Goal: Task Accomplishment & Management: Use online tool/utility

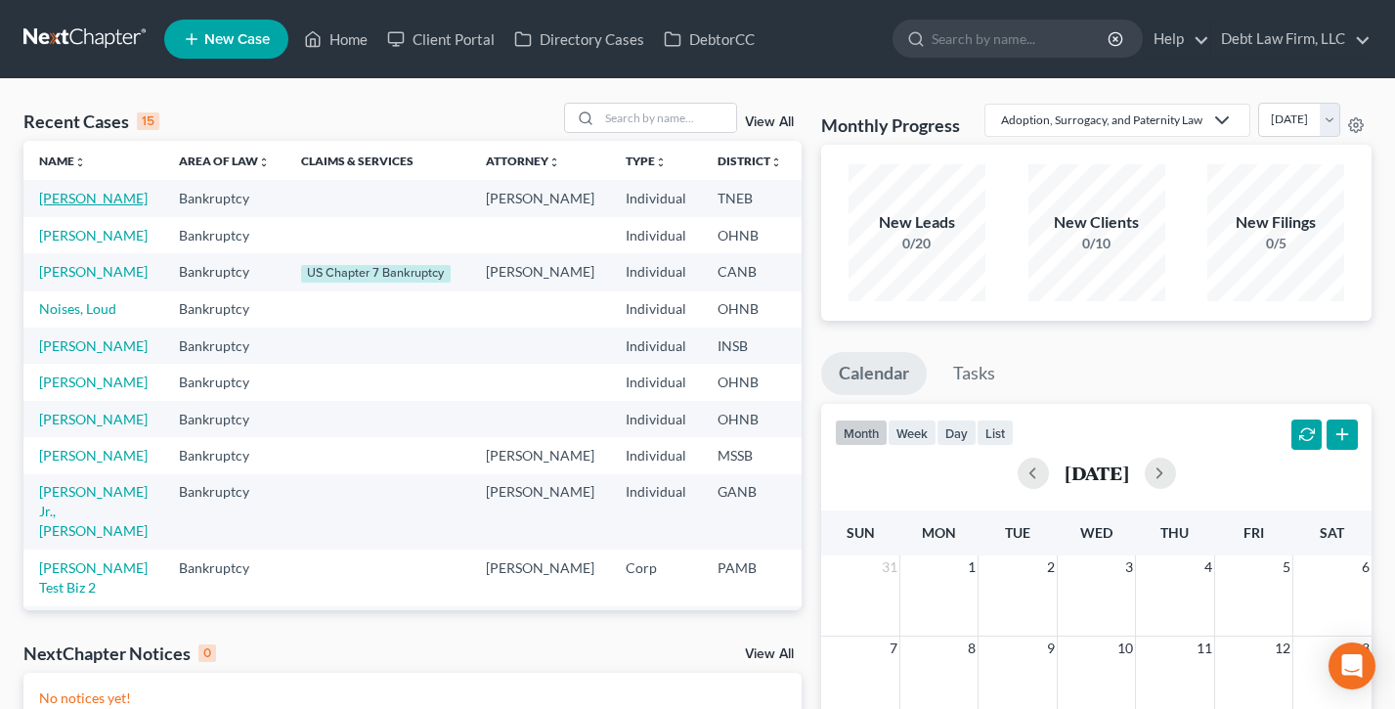
click at [65, 206] on link "[PERSON_NAME]" at bounding box center [93, 198] width 109 height 17
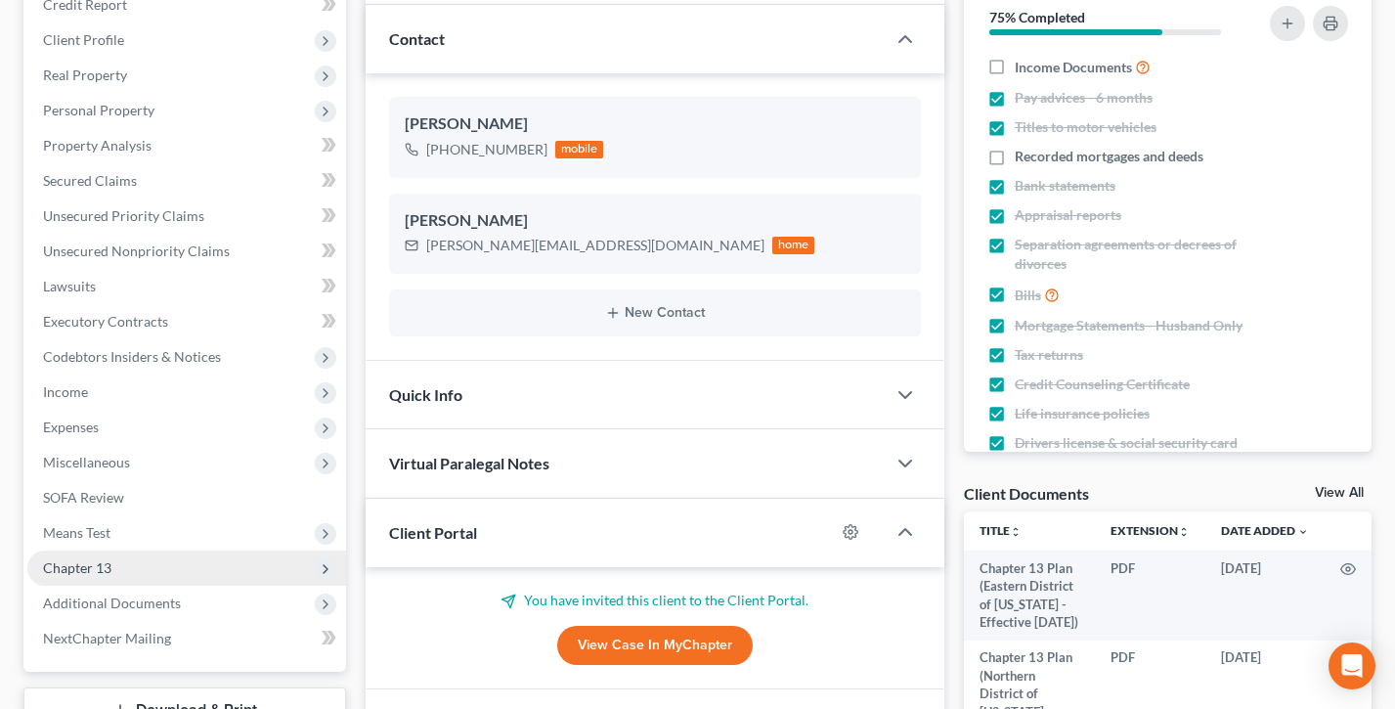
click at [127, 565] on span "Chapter 13" at bounding box center [186, 567] width 319 height 35
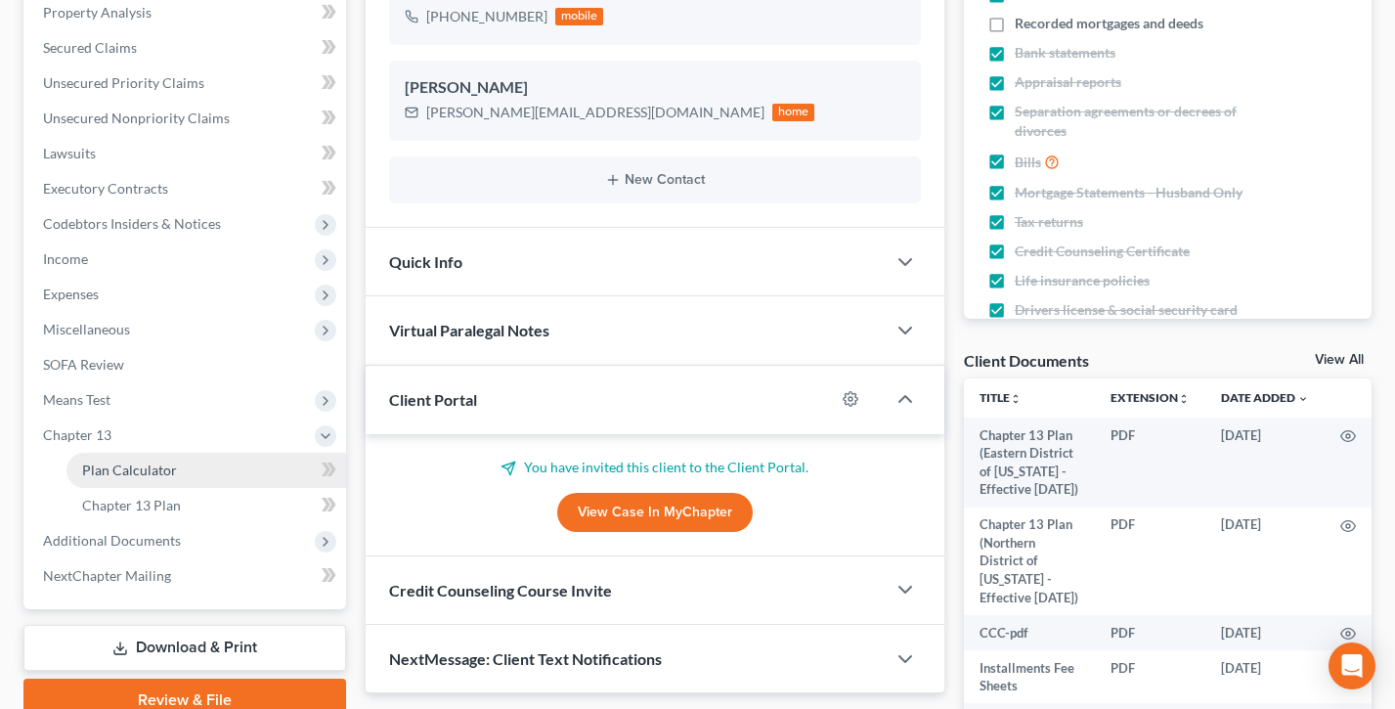
click at [145, 462] on span "Plan Calculator" at bounding box center [129, 469] width 95 height 17
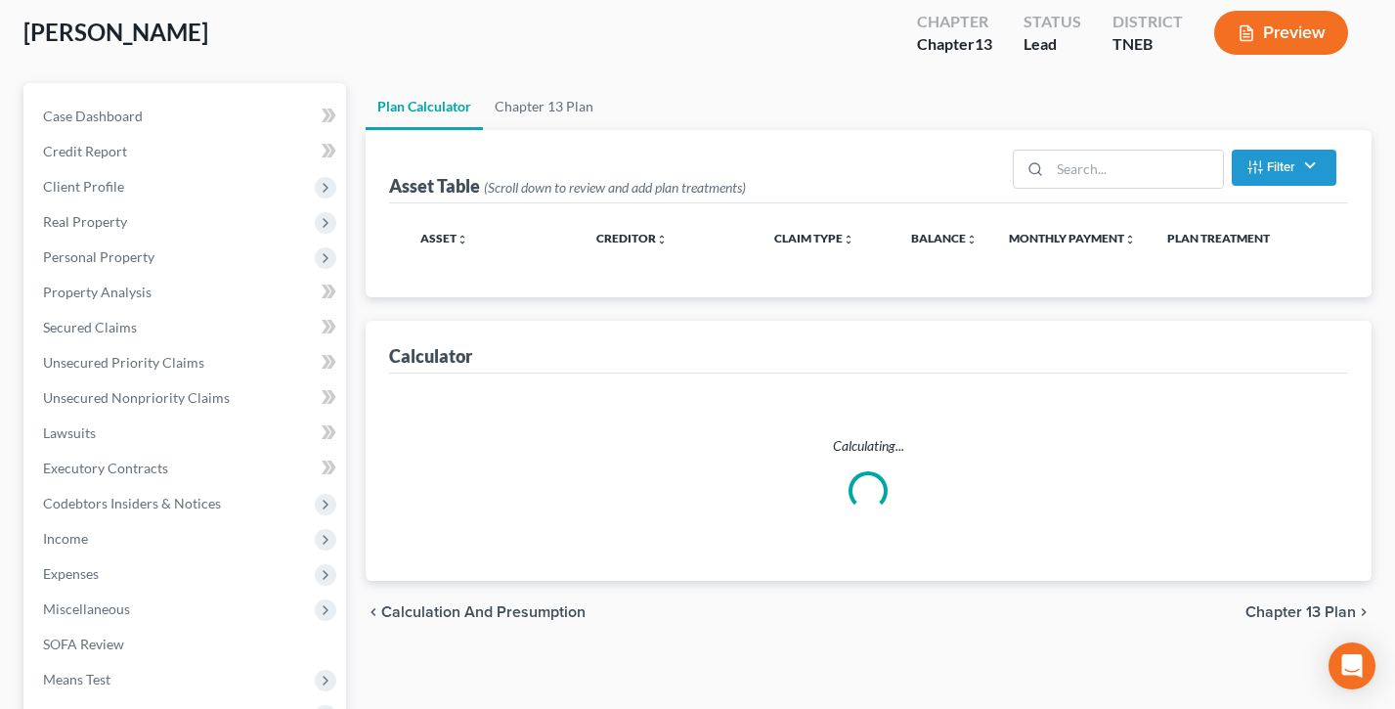
scroll to position [135, 0]
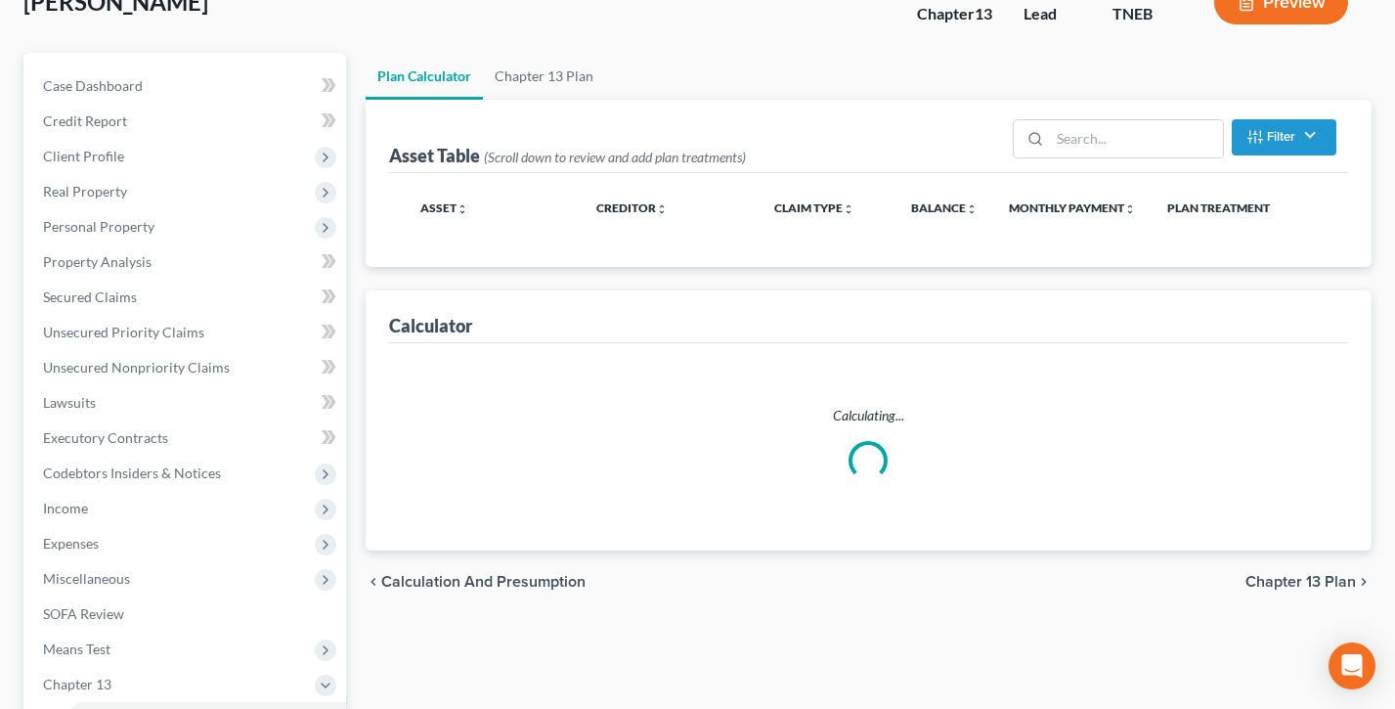
select select "47"
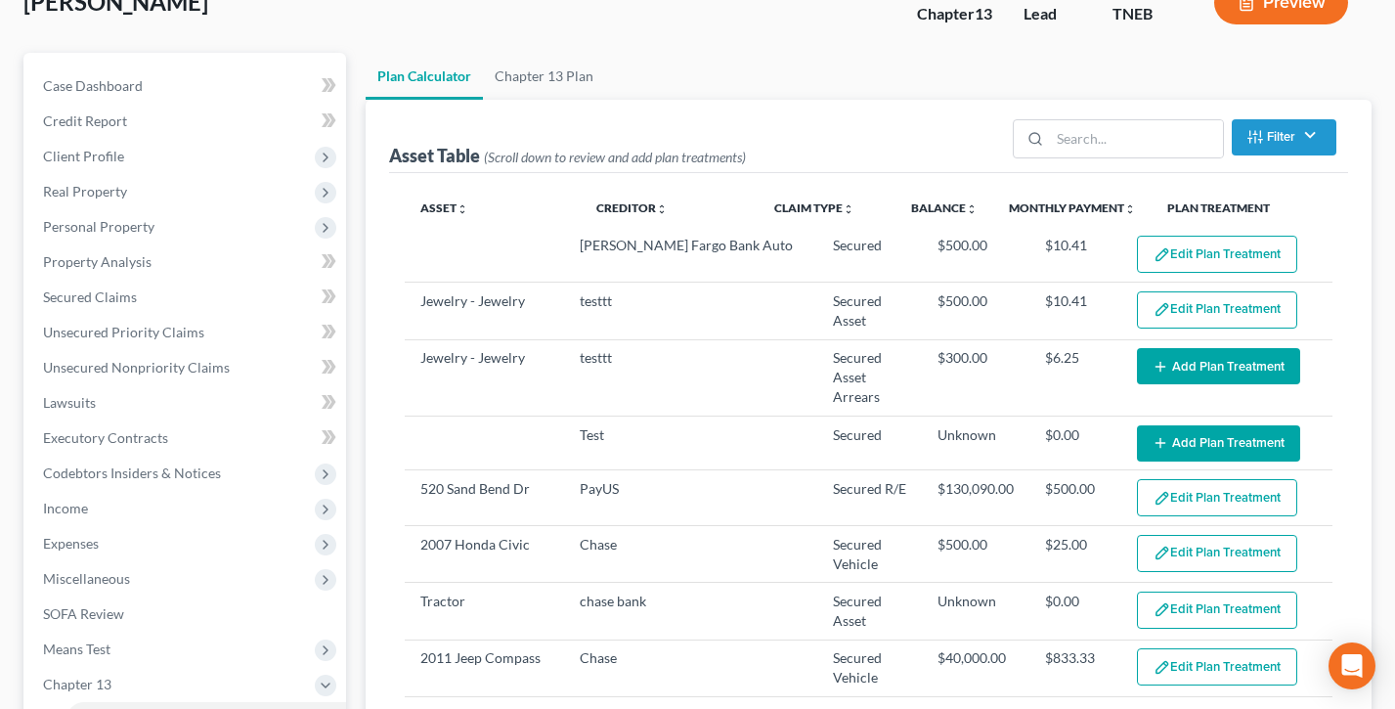
select select "47"
drag, startPoint x: 1305, startPoint y: 209, endPoint x: 1152, endPoint y: 200, distance: 153.7
click at [1152, 200] on th "Plan Treatment" at bounding box center [1242, 208] width 181 height 39
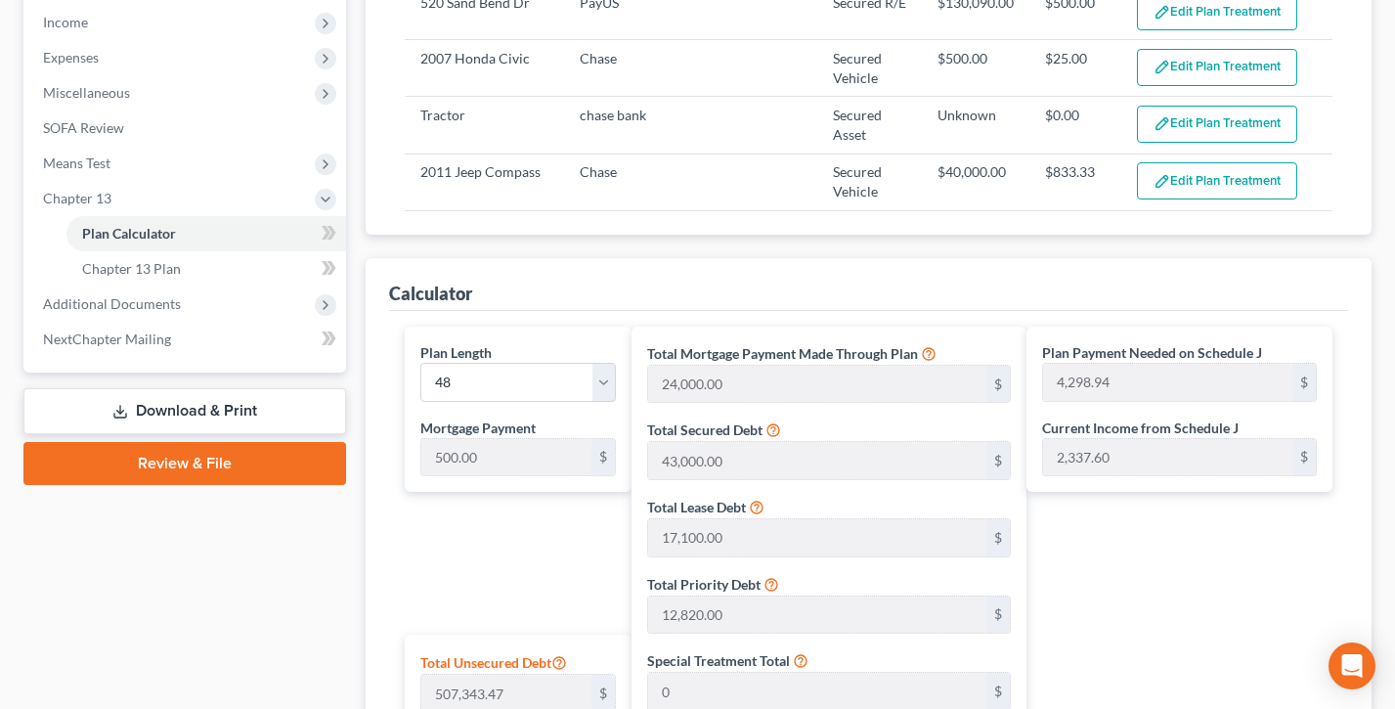
scroll to position [694, 0]
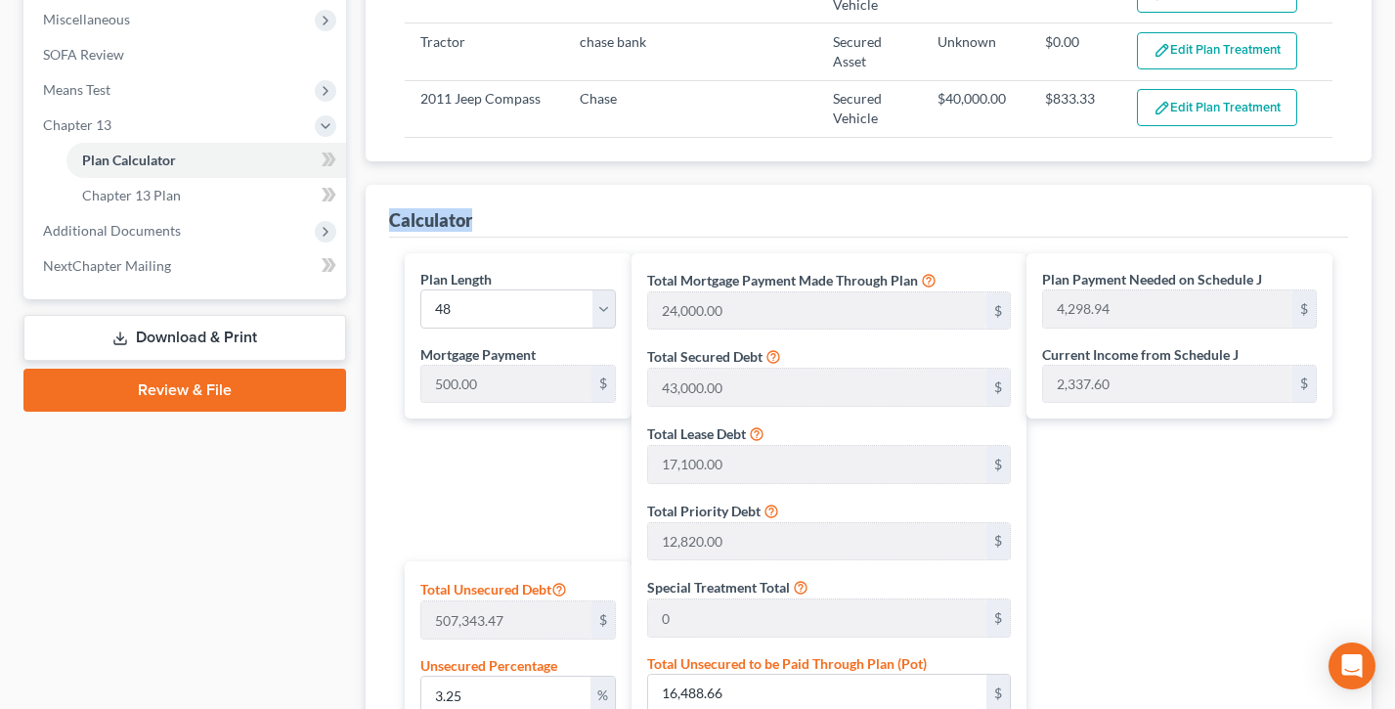
drag, startPoint x: 552, startPoint y: 219, endPoint x: 369, endPoint y: 220, distance: 183.8
click at [369, 220] on div "Calculator Plan Length 1 2 3 4 5 6 7 8 9 10 11 12 13 14 15 16 17 18 19 20 21 22…" at bounding box center [869, 666] width 1006 height 963
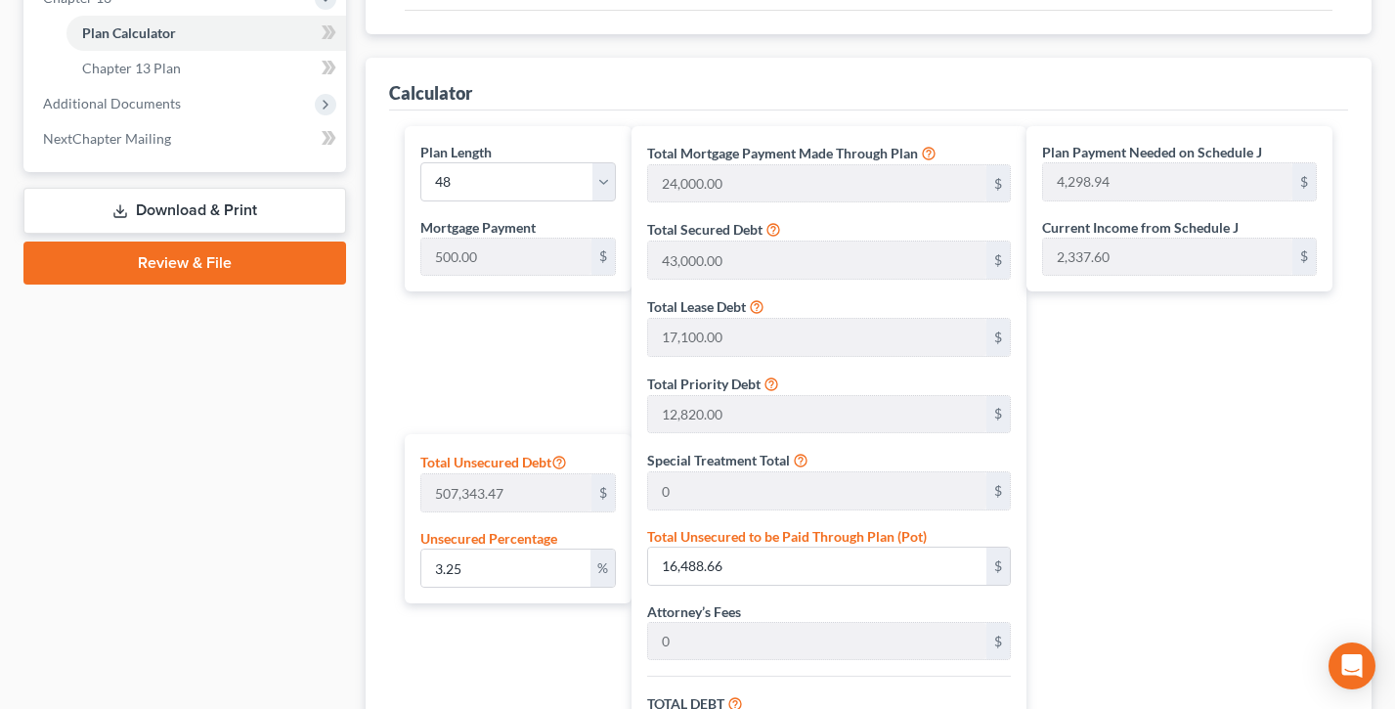
scroll to position [824, 0]
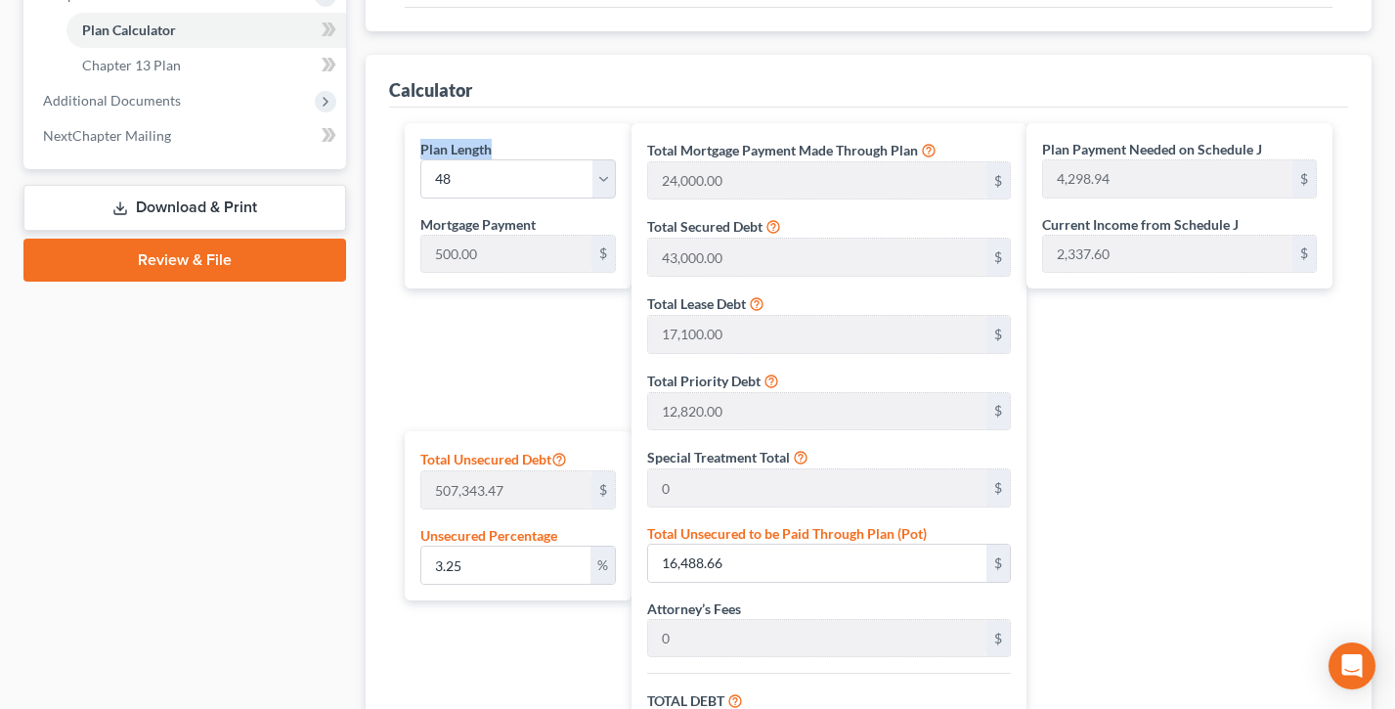
drag, startPoint x: 514, startPoint y: 145, endPoint x: 407, endPoint y: 139, distance: 107.7
click at [407, 139] on div "Plan Length 1 2 3 4 5 6 7 8 9 10 11 12 13 14 15 16 17 18 19 20 21 22 23 24 25 2…" at bounding box center [518, 206] width 227 height 166
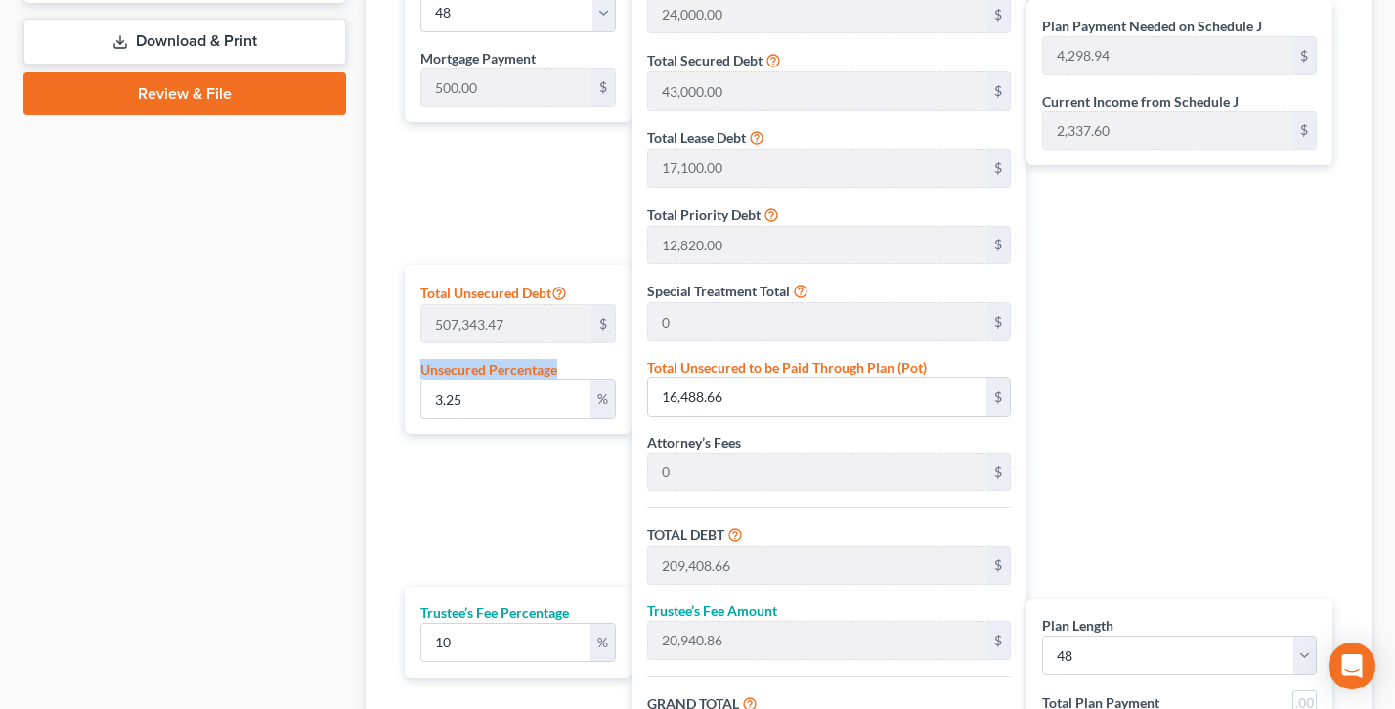
drag, startPoint x: 562, startPoint y: 366, endPoint x: 416, endPoint y: 362, distance: 145.7
click at [416, 362] on div "Total Unsecured Debt 507,343.47 $ Unsecured Percentage 3.25 %" at bounding box center [518, 349] width 227 height 169
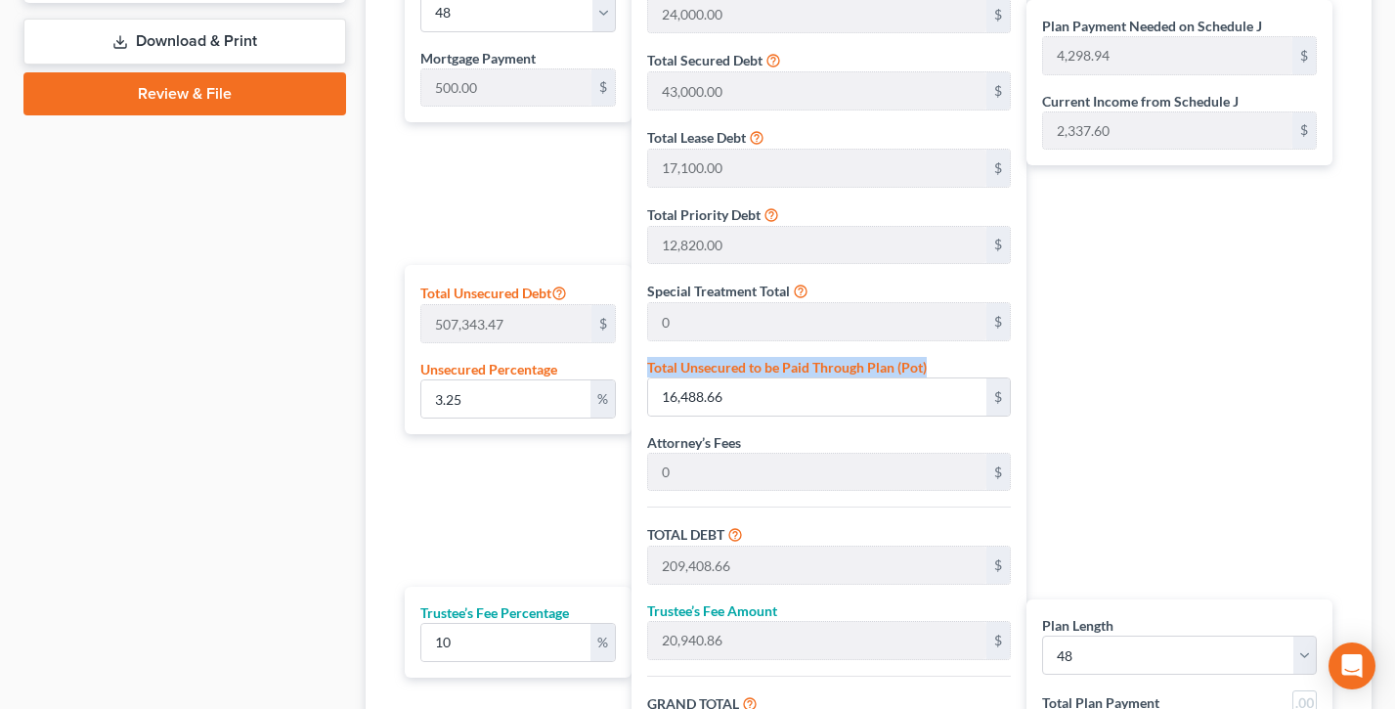
drag, startPoint x: 956, startPoint y: 361, endPoint x: 635, endPoint y: 363, distance: 320.7
click at [636, 363] on div "Total Mortgage Payment Made Through Plan 24,000.00 $ Total Secured Debt 43,000.…" at bounding box center [829, 392] width 395 height 871
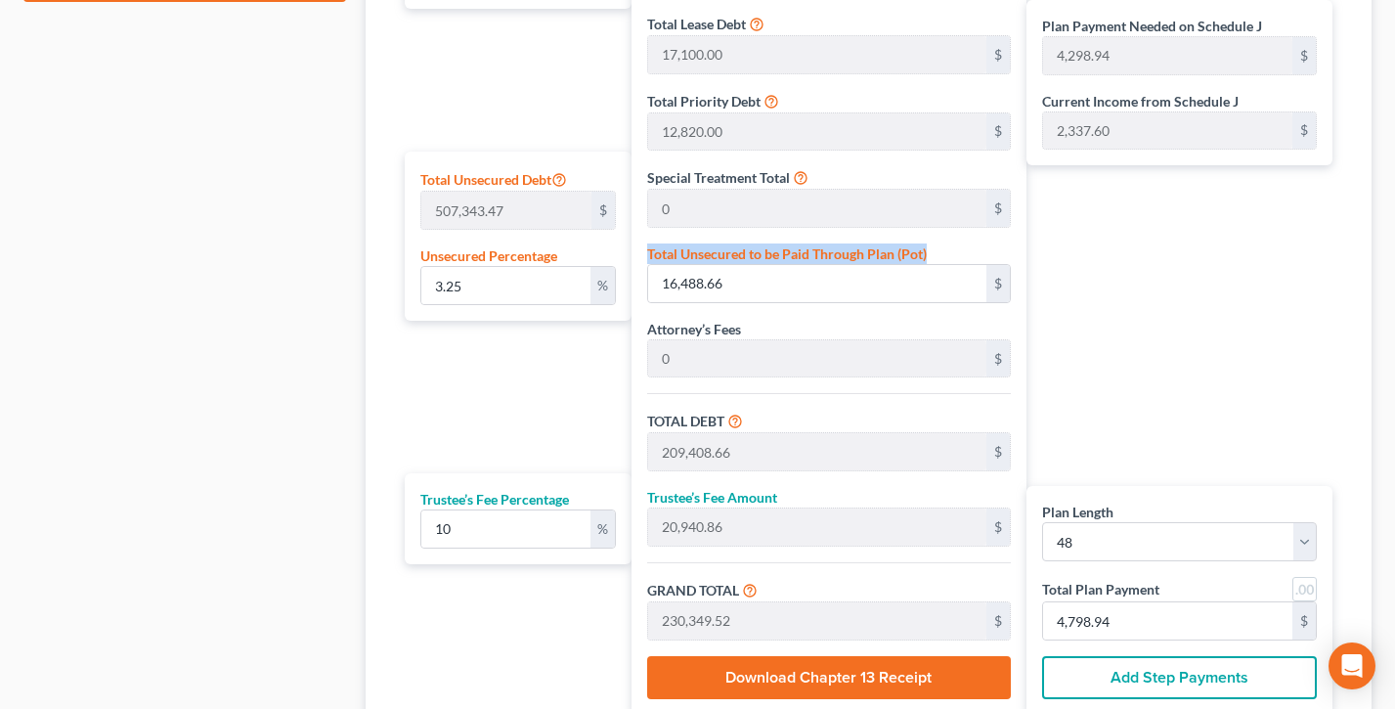
scroll to position [1142, 0]
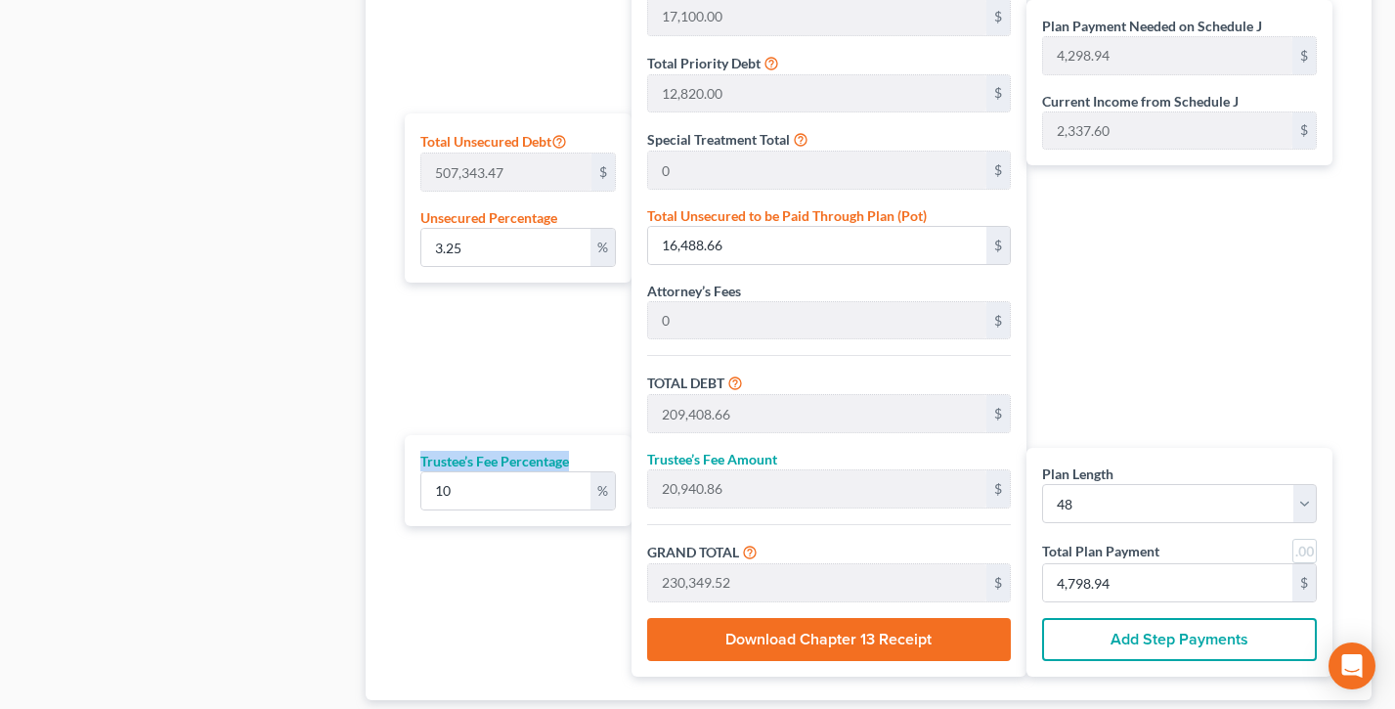
drag, startPoint x: 546, startPoint y: 464, endPoint x: 390, endPoint y: 460, distance: 156.5
click at [388, 461] on div "Calculator Plan Length 1 2 3 4 5 6 7 8 9 10 11 12 13 14 15 16 17 18 19 20 21 22…" at bounding box center [869, 218] width 1006 height 963
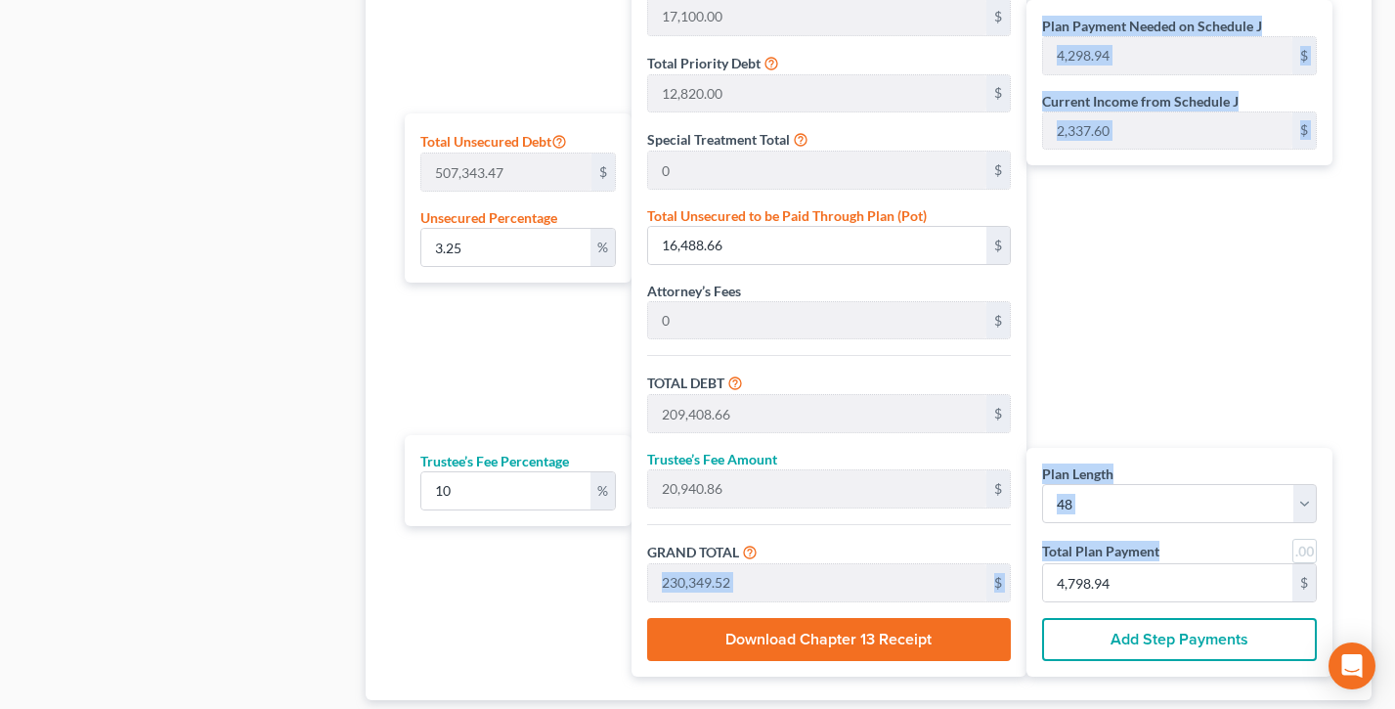
drag, startPoint x: 1184, startPoint y: 549, endPoint x: 1013, endPoint y: 550, distance: 171.1
click at [1013, 550] on div "Plan Length 1 2 3 4 5 6 7 8 9 10 11 12 13 14 15 16 17 18 19 20 21 22 23 24 25 2…" at bounding box center [868, 240] width 947 height 871
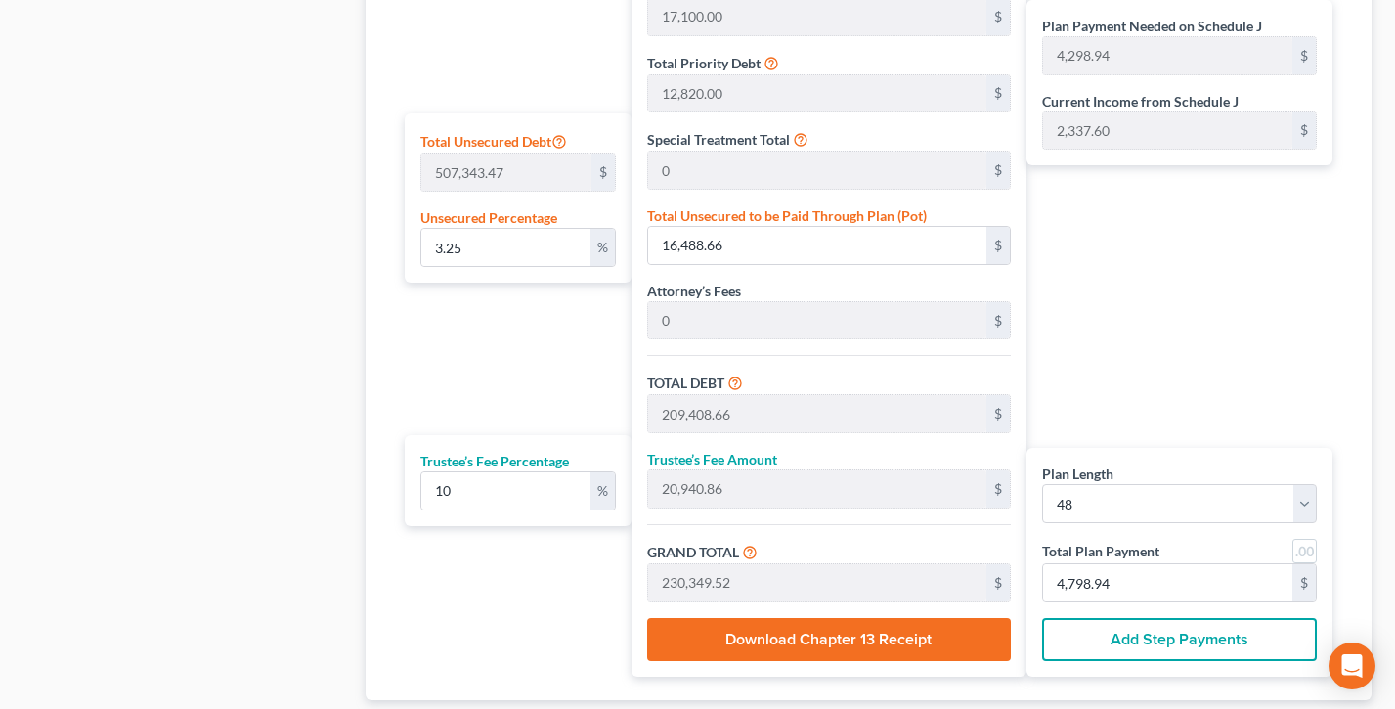
click at [1019, 534] on div "Total Mortgage Payment Made Through Plan 24,000.00 $ Total Secured Debt 43,000.…" at bounding box center [829, 240] width 395 height 871
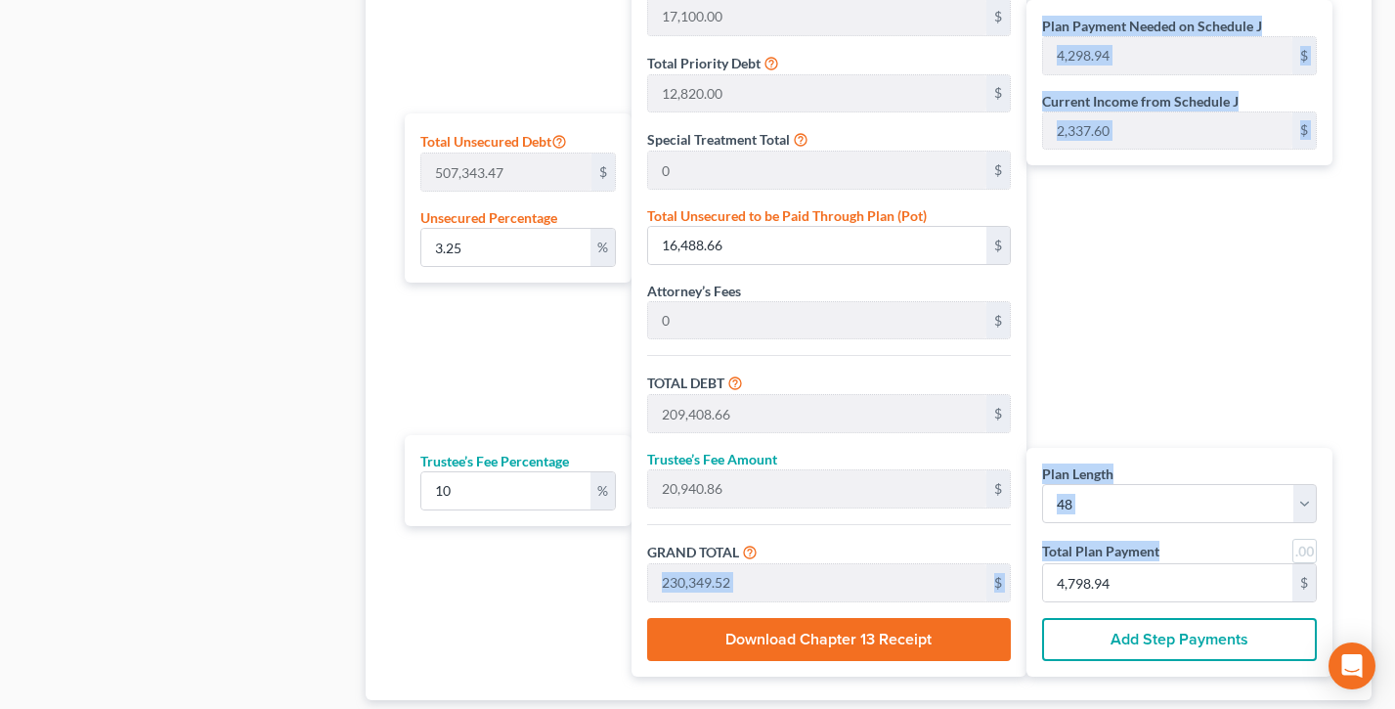
drag, startPoint x: 1171, startPoint y: 548, endPoint x: 1021, endPoint y: 548, distance: 150.6
click at [1021, 548] on div "Plan Length 1 2 3 4 5 6 7 8 9 10 11 12 13 14 15 16 17 18 19 20 21 22 23 24 25 2…" at bounding box center [868, 240] width 947 height 871
click at [1028, 536] on div "Plan Length 1 2 3 4 5 6 7 8 9 10 11 12 13 14 15 16 17 18 19 20 21 22 23 24 25 2…" at bounding box center [1180, 562] width 306 height 229
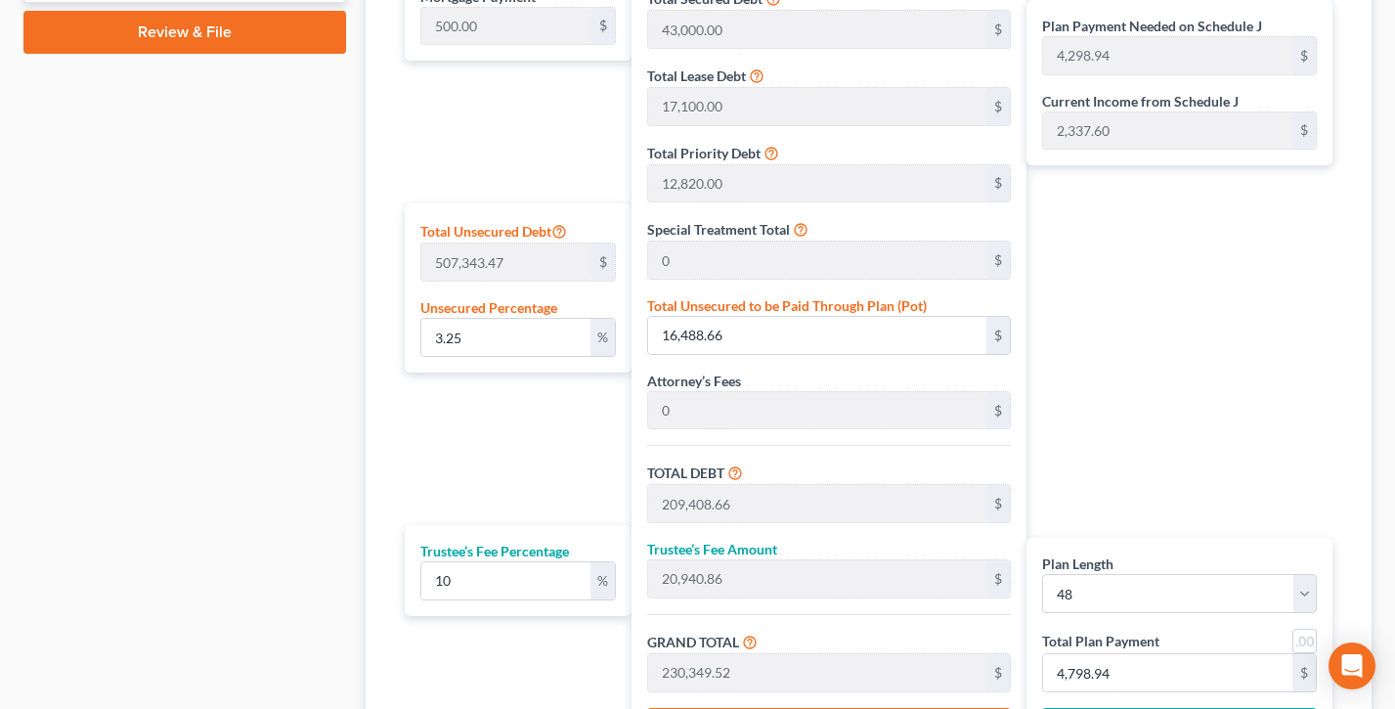
scroll to position [1167, 0]
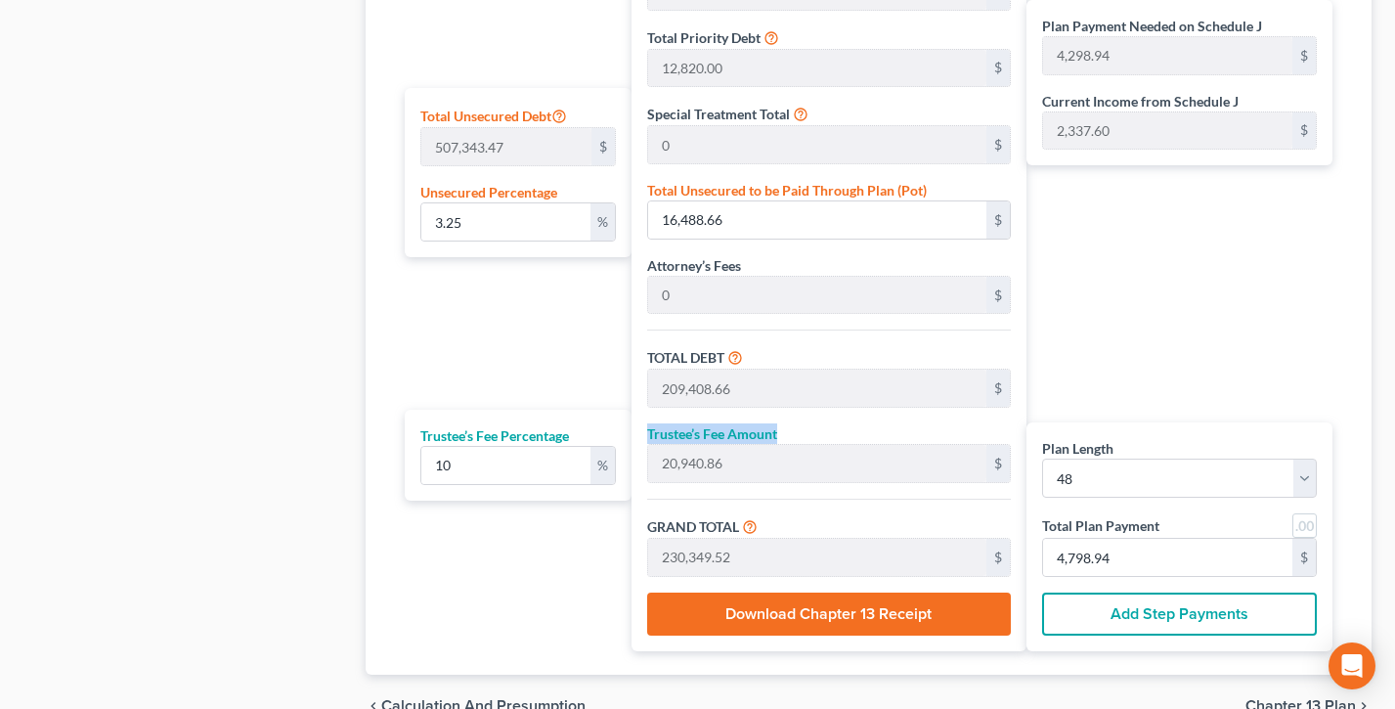
drag, startPoint x: 809, startPoint y: 431, endPoint x: 634, endPoint y: 427, distance: 174.1
click at [634, 427] on div "Total Mortgage Payment Made Through Plan 24,000.00 $ Total Secured Debt 43,000.…" at bounding box center [829, 215] width 395 height 871
click at [569, 321] on div "Plan Length 1 2 3 4 5 6 7 8 9 10 11 12 13 14 15 16 17 18 19 20 21 22 23 24 25 2…" at bounding box center [513, 215] width 237 height 871
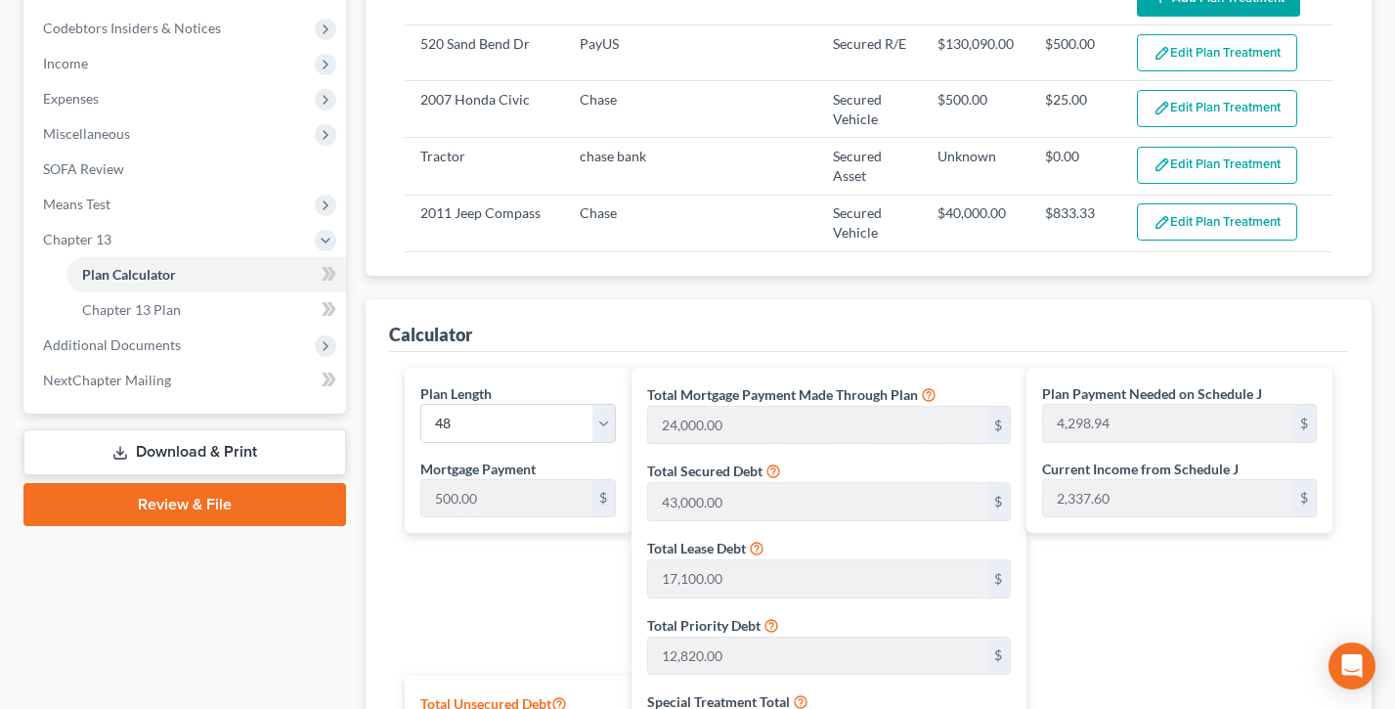
scroll to position [567, 0]
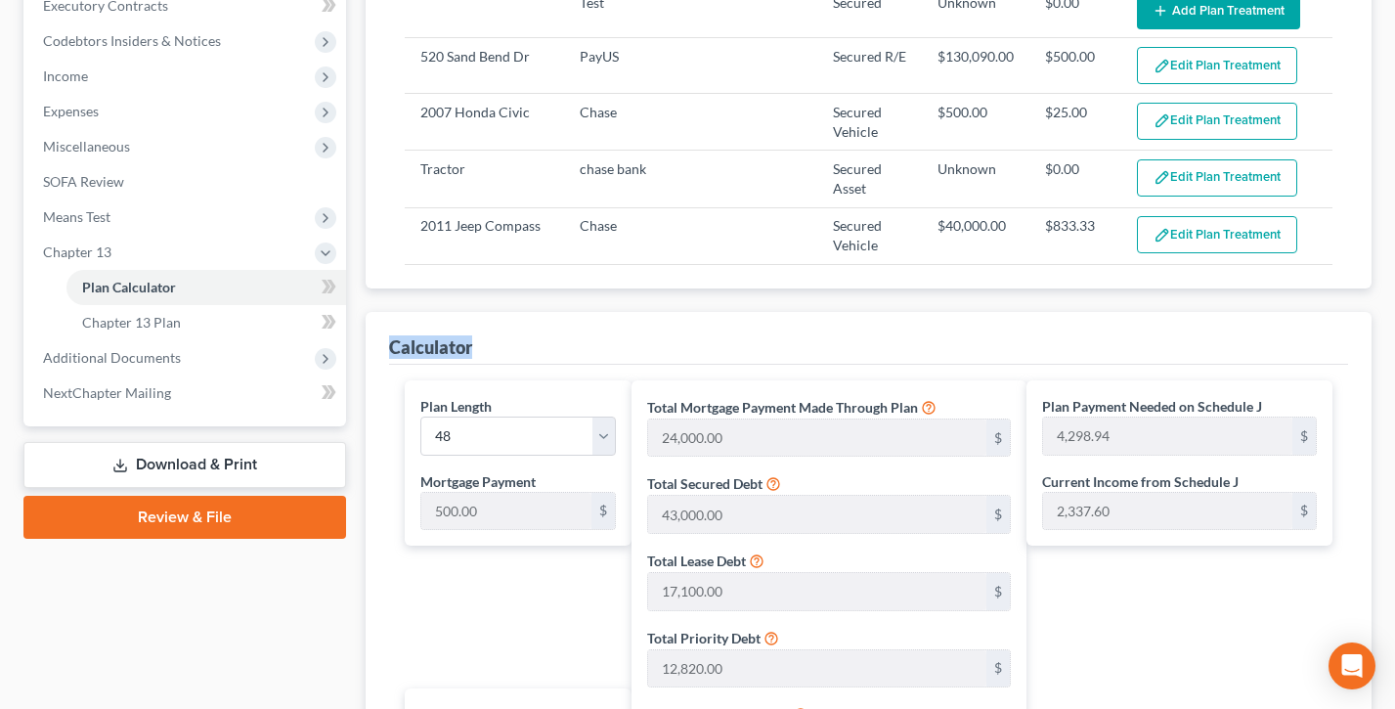
drag, startPoint x: 389, startPoint y: 343, endPoint x: 483, endPoint y: 343, distance: 93.9
click at [483, 343] on div "Calculator" at bounding box center [868, 338] width 959 height 53
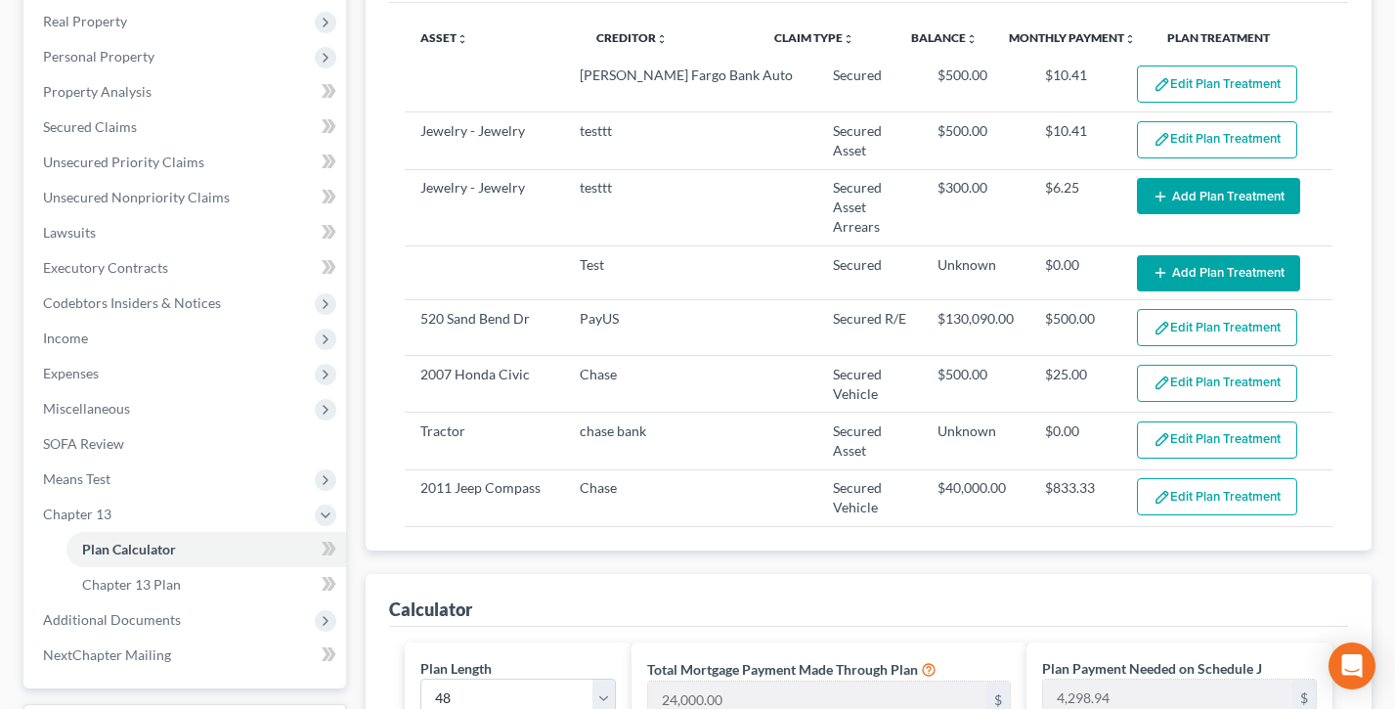
scroll to position [0, 0]
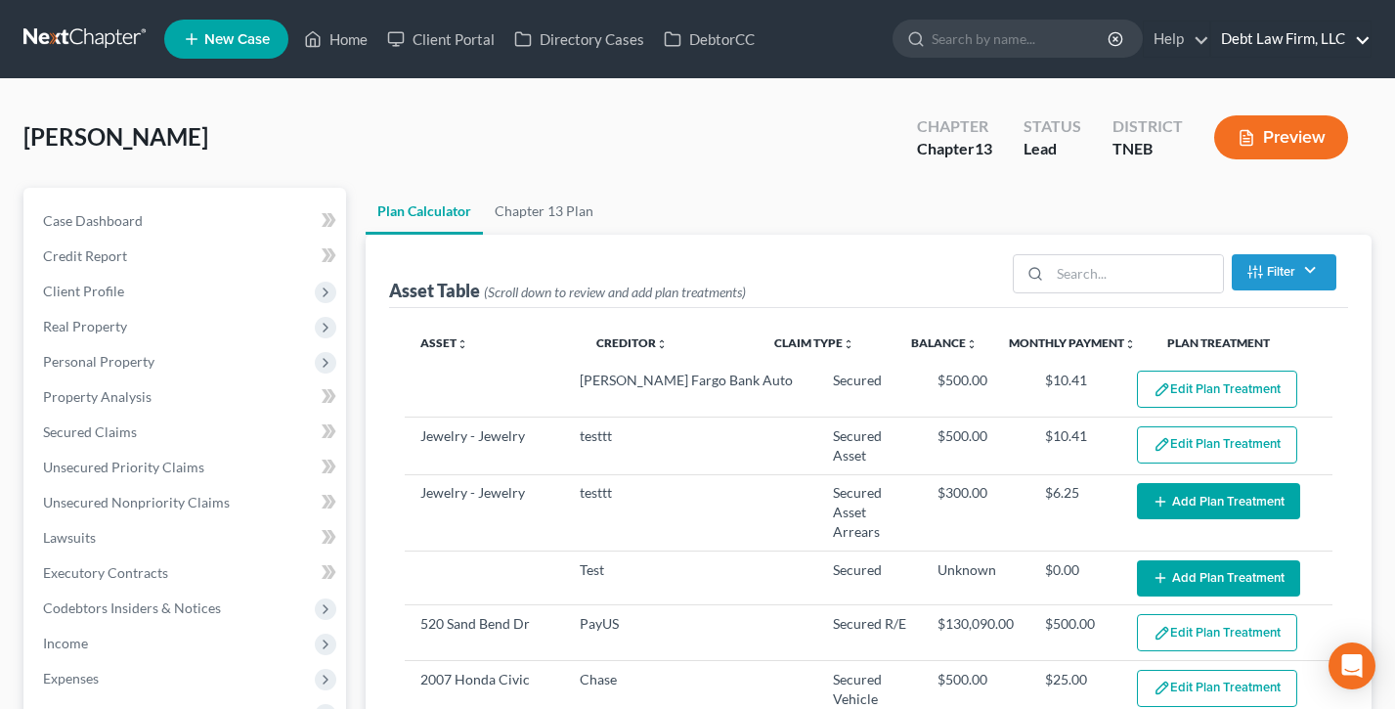
click at [1288, 40] on link "Debt Law Firm, LLC" at bounding box center [1290, 39] width 159 height 35
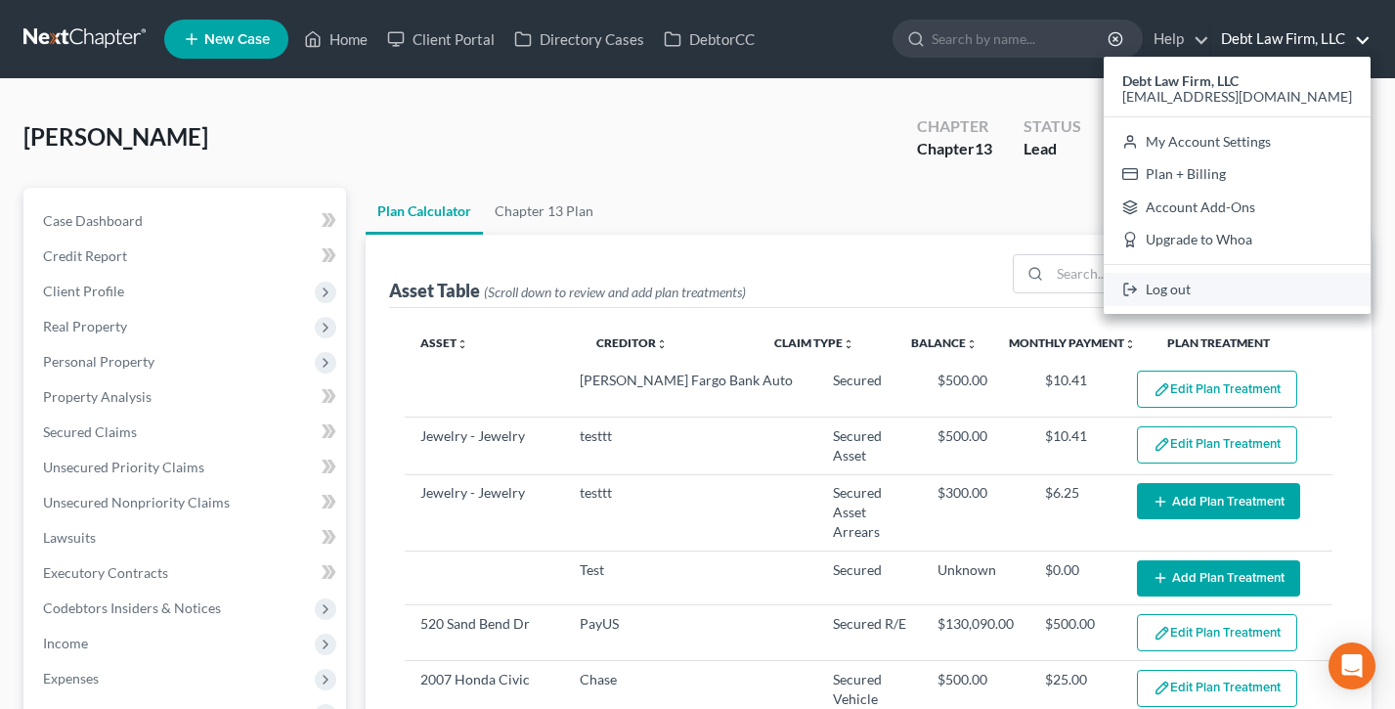
click at [1237, 301] on link "Log out" at bounding box center [1237, 289] width 267 height 33
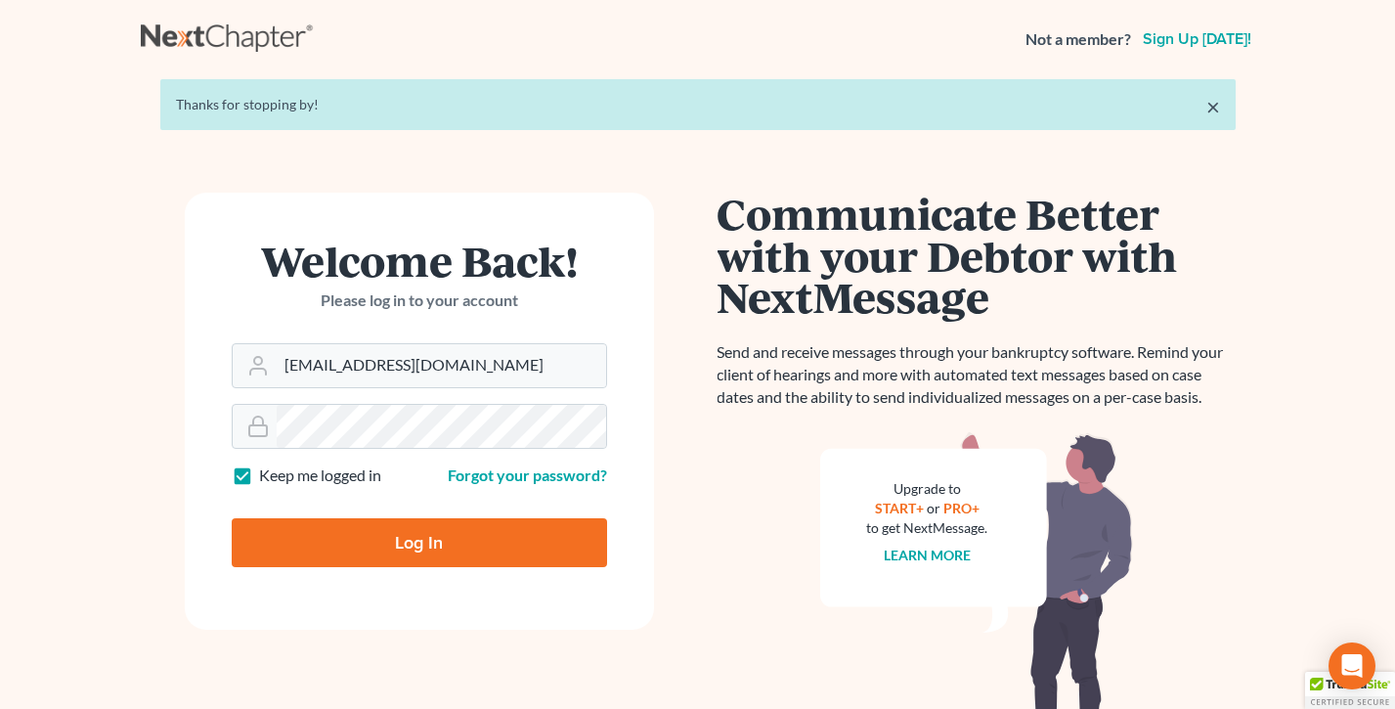
click at [428, 389] on form "Welcome Back! Please log in to your account Email Address qa@nextchapterbk.com …" at bounding box center [419, 411] width 469 height 437
click at [447, 381] on input "qa@nextchapterbk.com" at bounding box center [441, 365] width 329 height 43
type input "tim@nextchapterbk.com"
click at [378, 529] on input "Log In" at bounding box center [419, 542] width 375 height 49
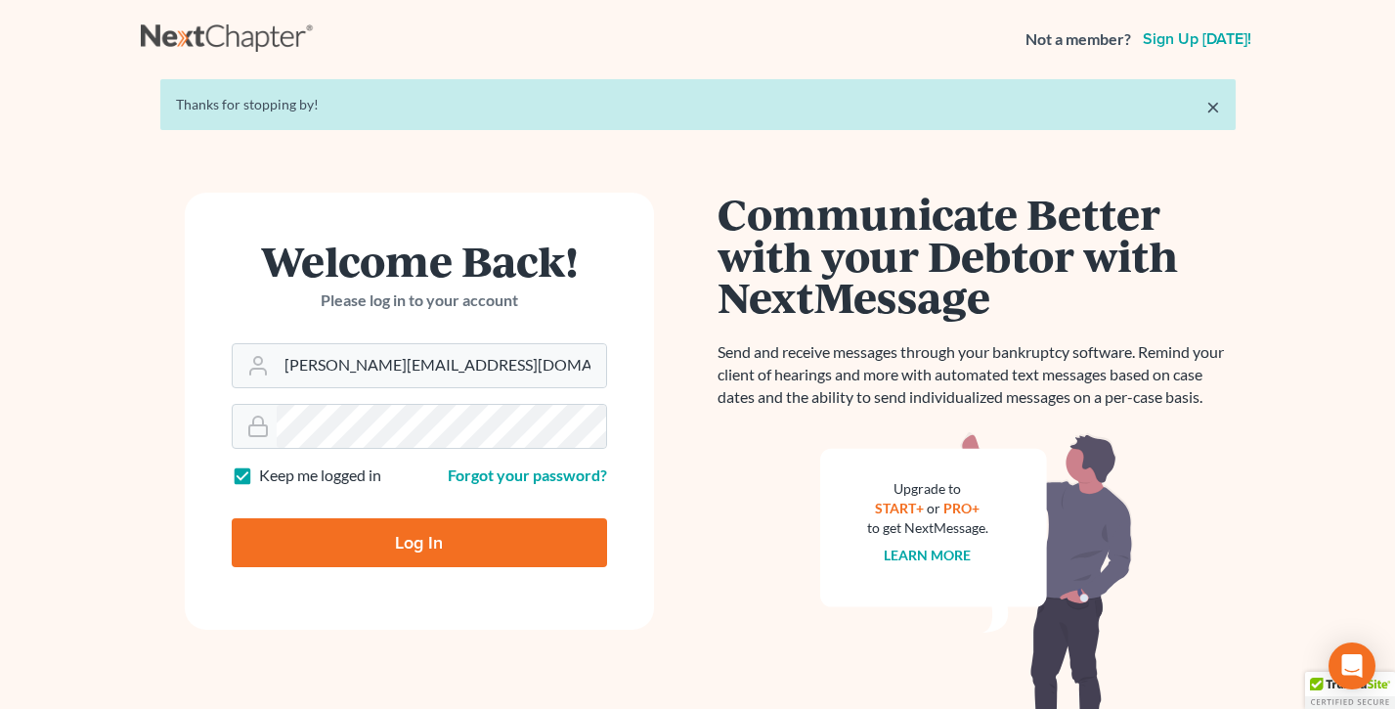
type input "Thinking..."
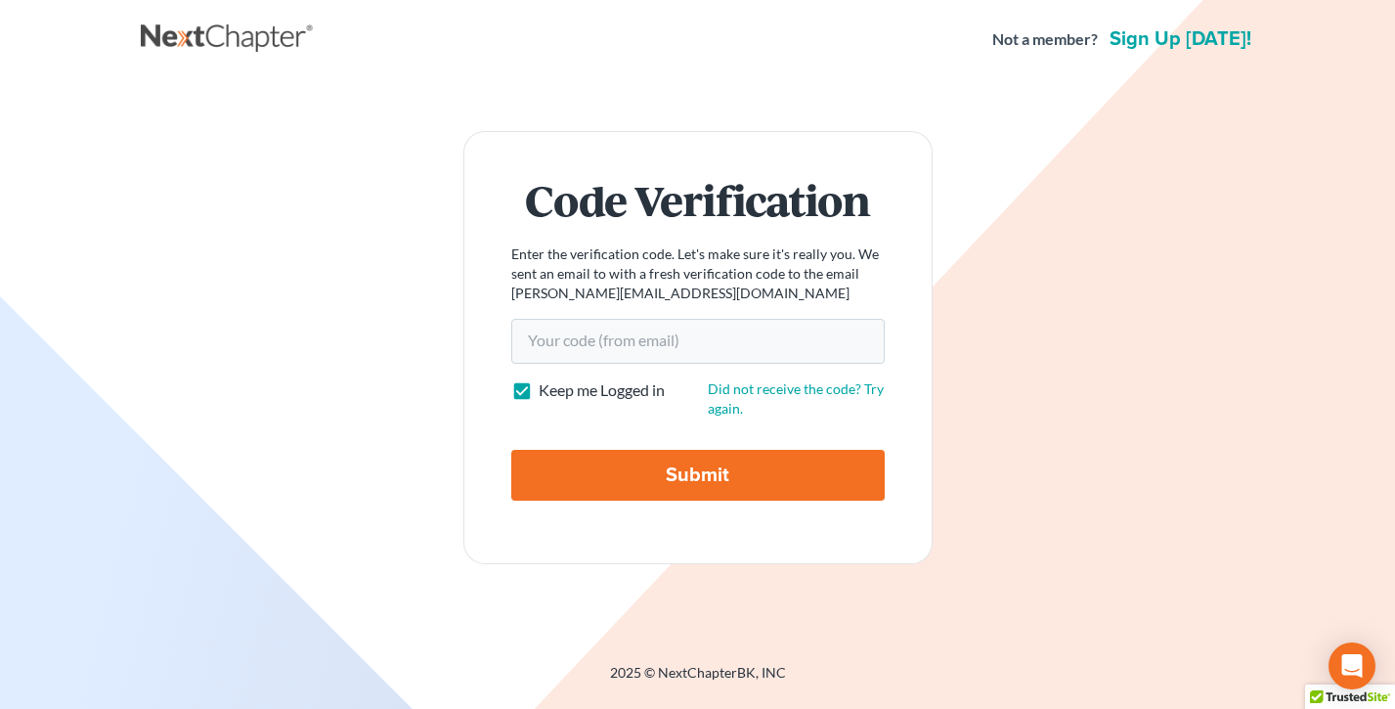
click at [657, 368] on form "Code Verification Enter the verification code. Let's make sure it's really you.…" at bounding box center [697, 347] width 469 height 433
click at [657, 344] on input "Your code(from email)" at bounding box center [697, 341] width 373 height 45
paste input "ef4bf6"
type input "ef4bf6"
click at [511, 450] on input "Submit" at bounding box center [697, 475] width 373 height 51
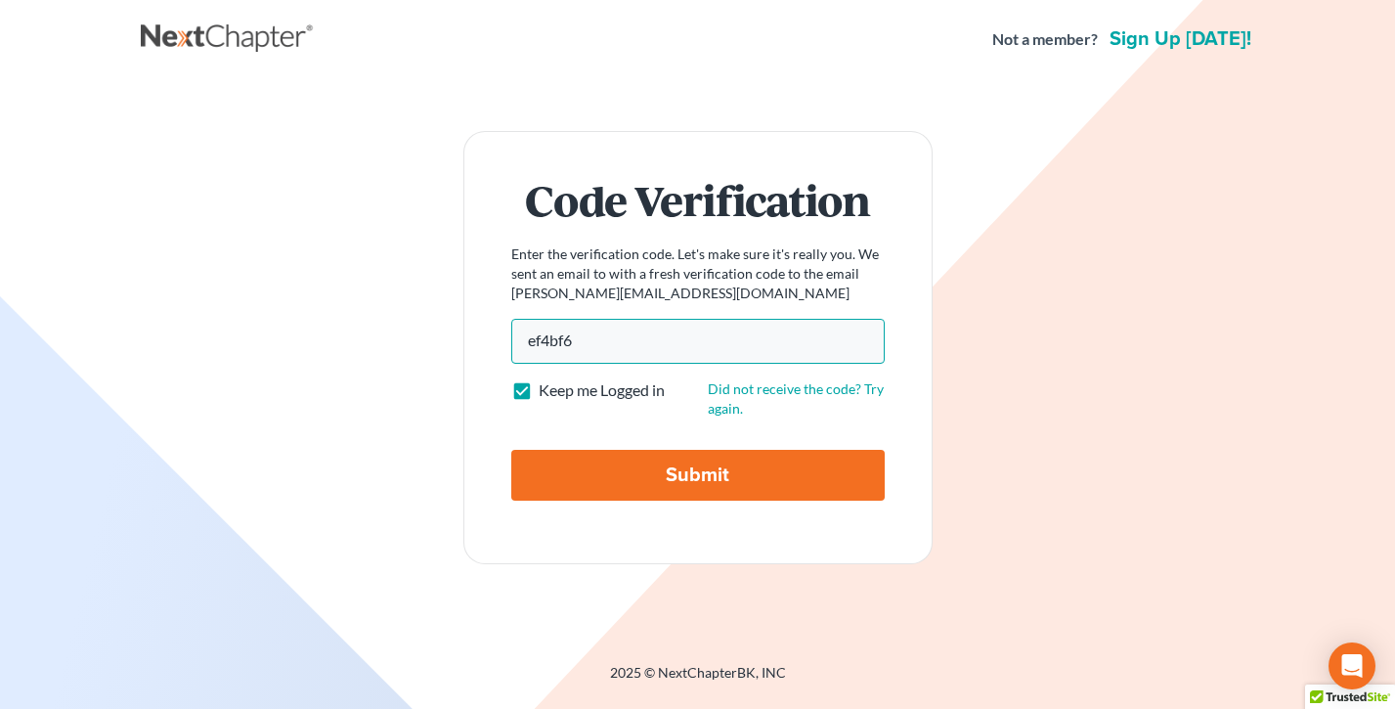
type input "Thinking..."
